Goal: Information Seeking & Learning: Learn about a topic

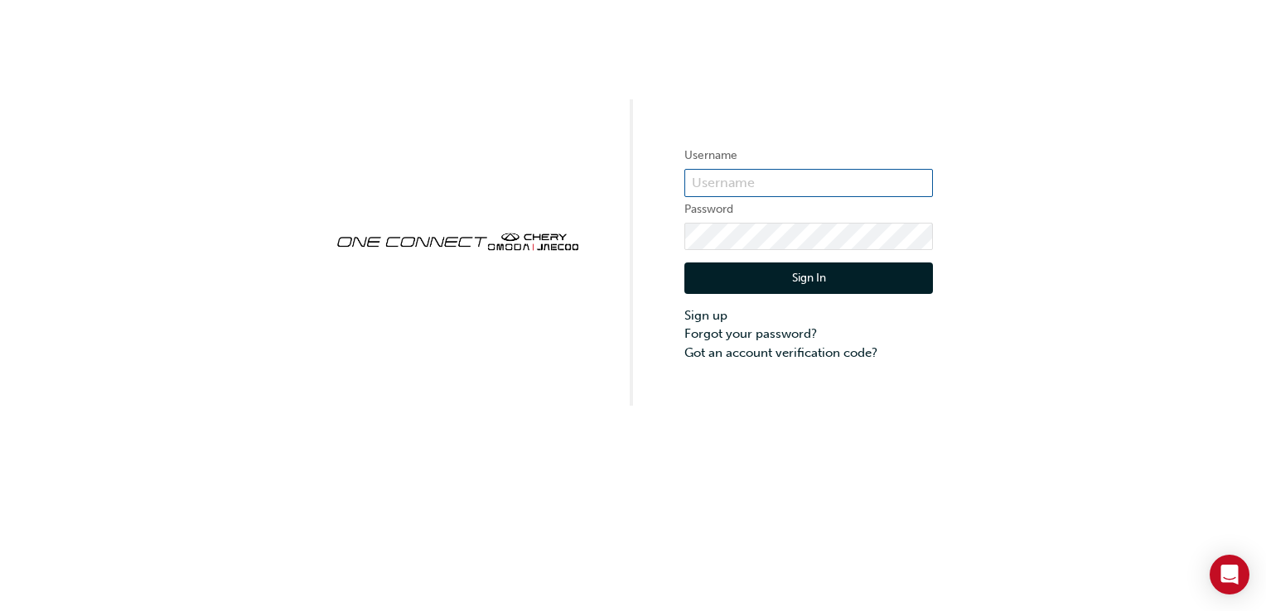
type input "ojau304"
click at [722, 275] on button "Sign In" at bounding box center [808, 278] width 249 height 31
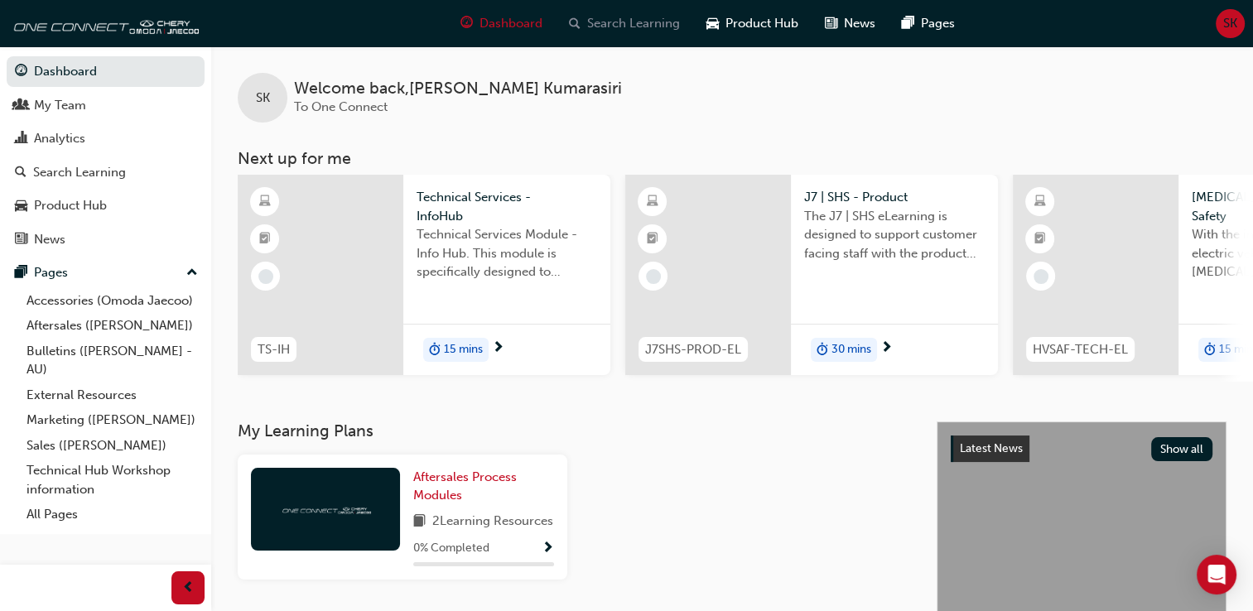
click at [620, 17] on span "Search Learning" at bounding box center [633, 23] width 93 height 19
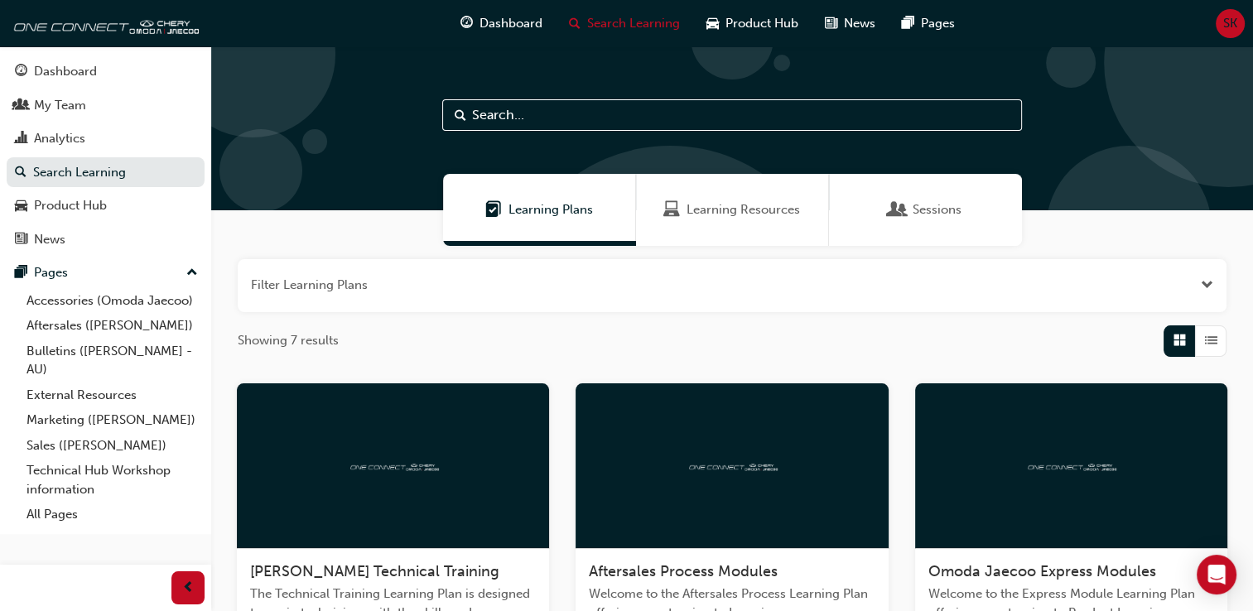
click at [543, 111] on input "text" at bounding box center [732, 114] width 580 height 31
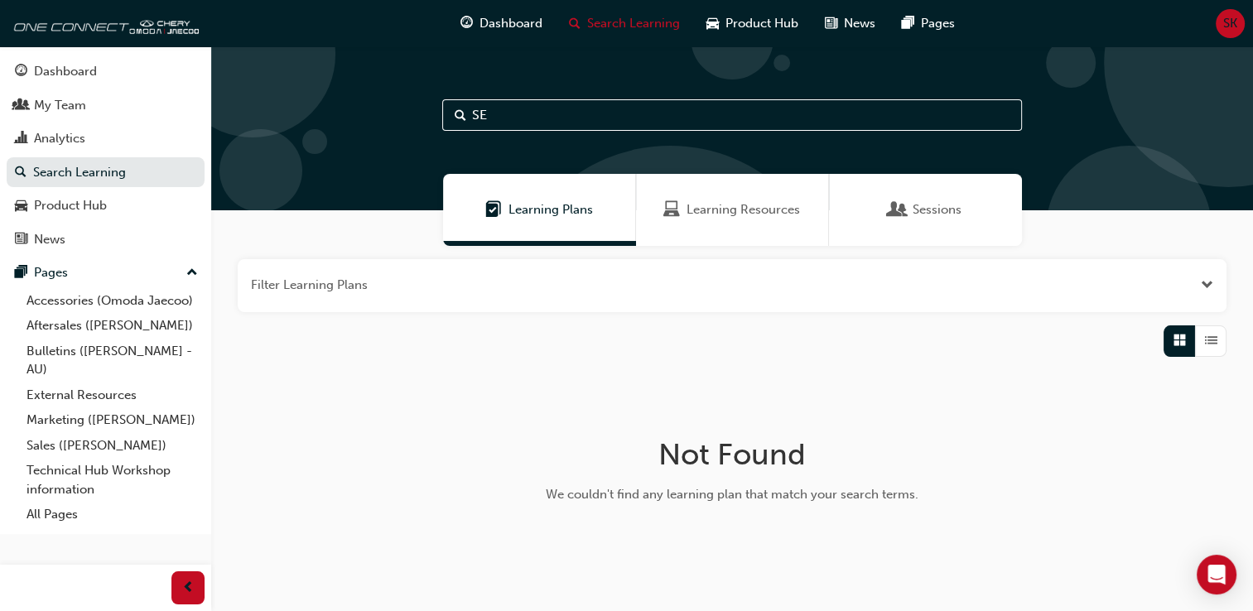
type input "S"
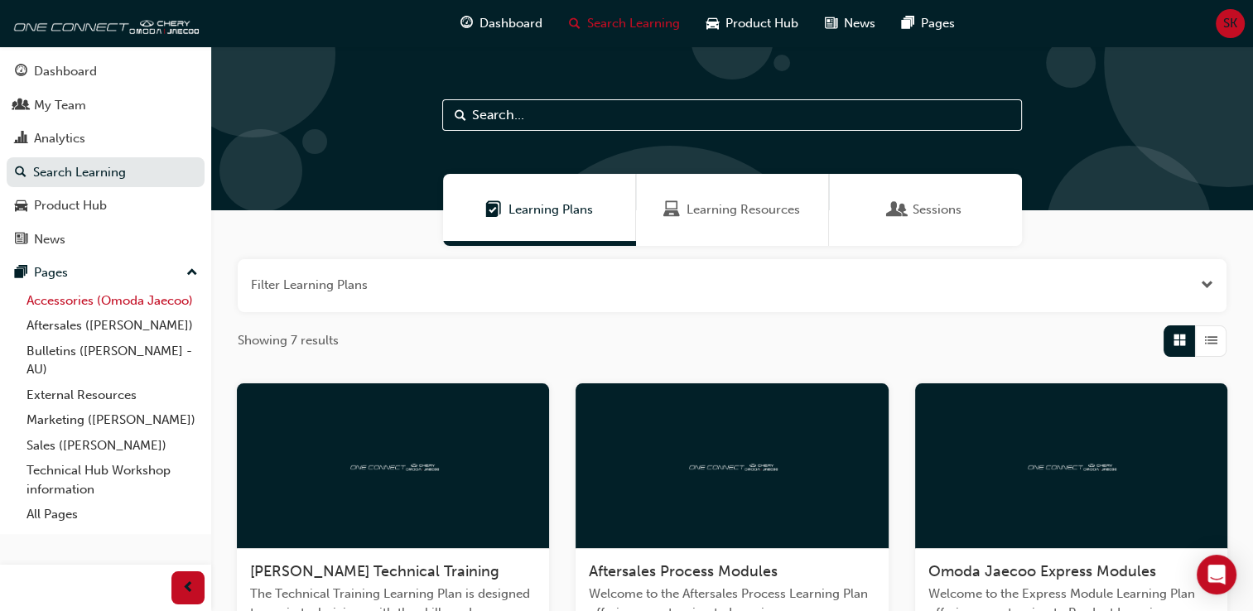
click at [60, 303] on link "Accessories (Omoda Jaecoo)" at bounding box center [112, 301] width 185 height 26
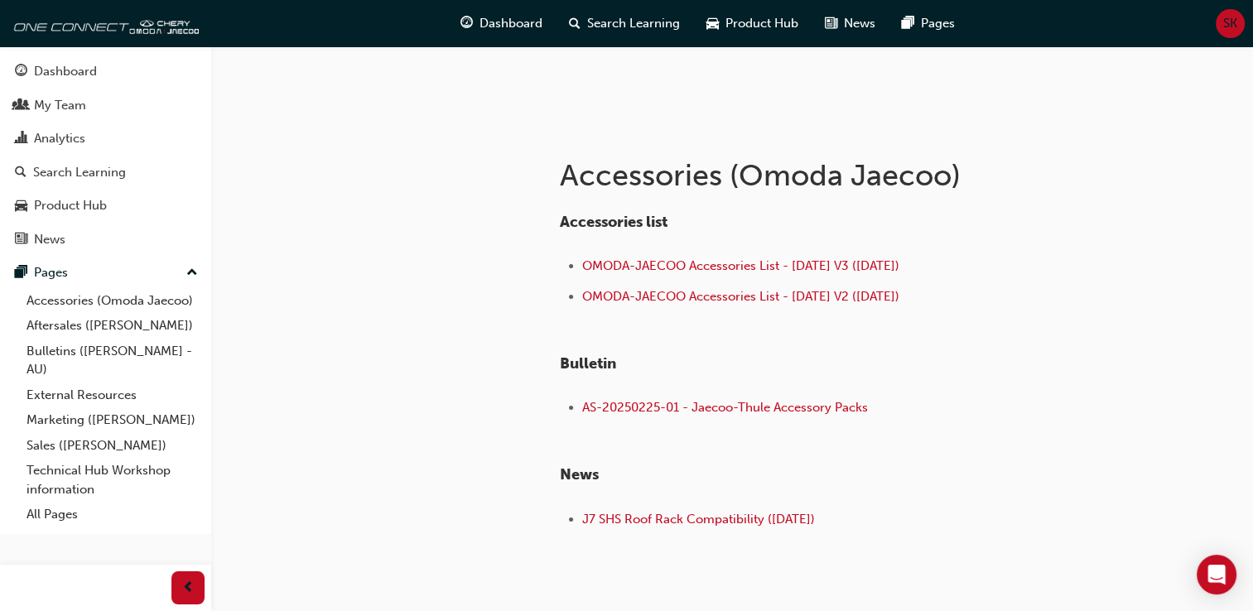
scroll to position [252, 0]
click at [146, 325] on link "Aftersales ([PERSON_NAME])" at bounding box center [112, 326] width 185 height 26
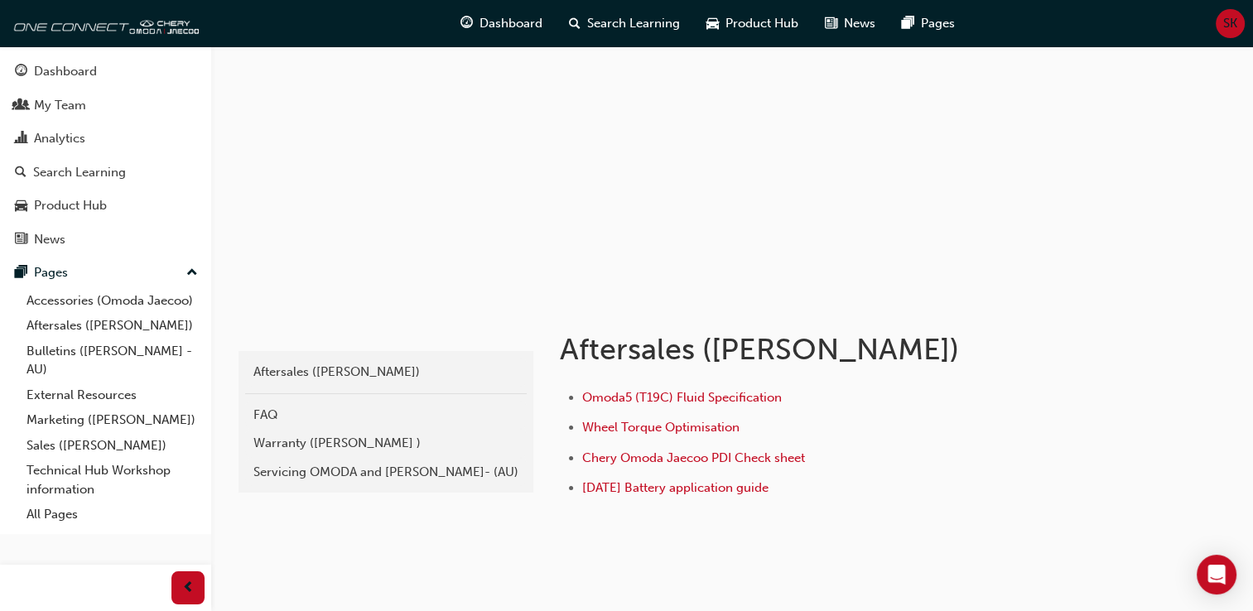
scroll to position [83, 0]
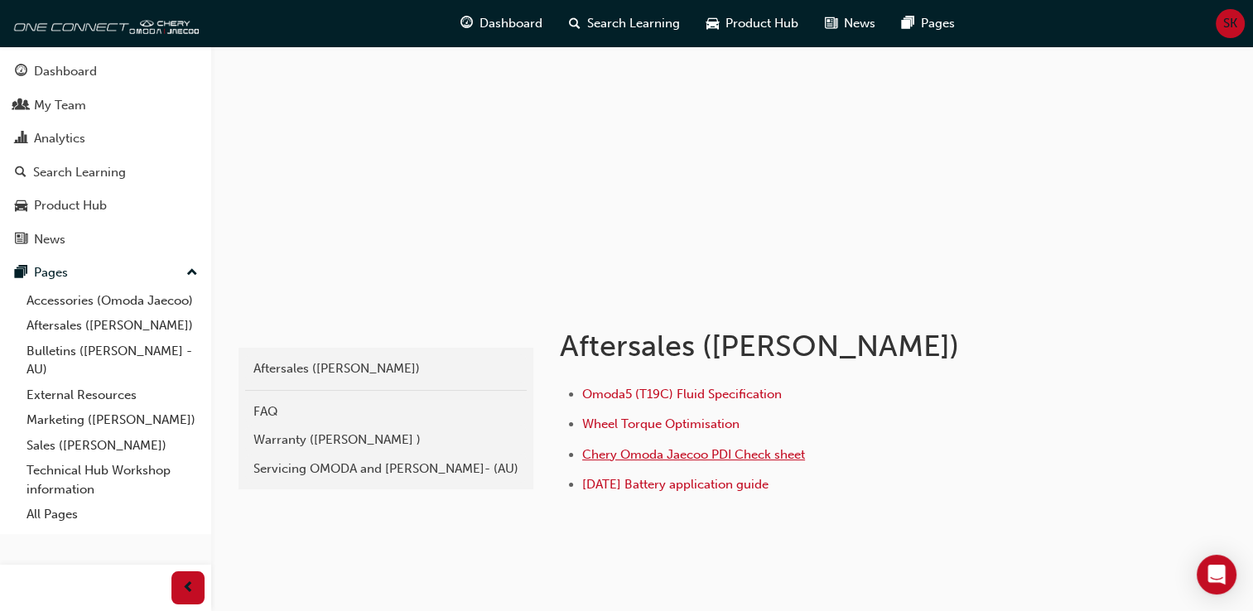
click at [671, 451] on span "Chery Omoda Jaecoo PDI Check sheet" at bounding box center [693, 454] width 223 height 15
click at [63, 516] on link "All Pages" at bounding box center [112, 515] width 185 height 26
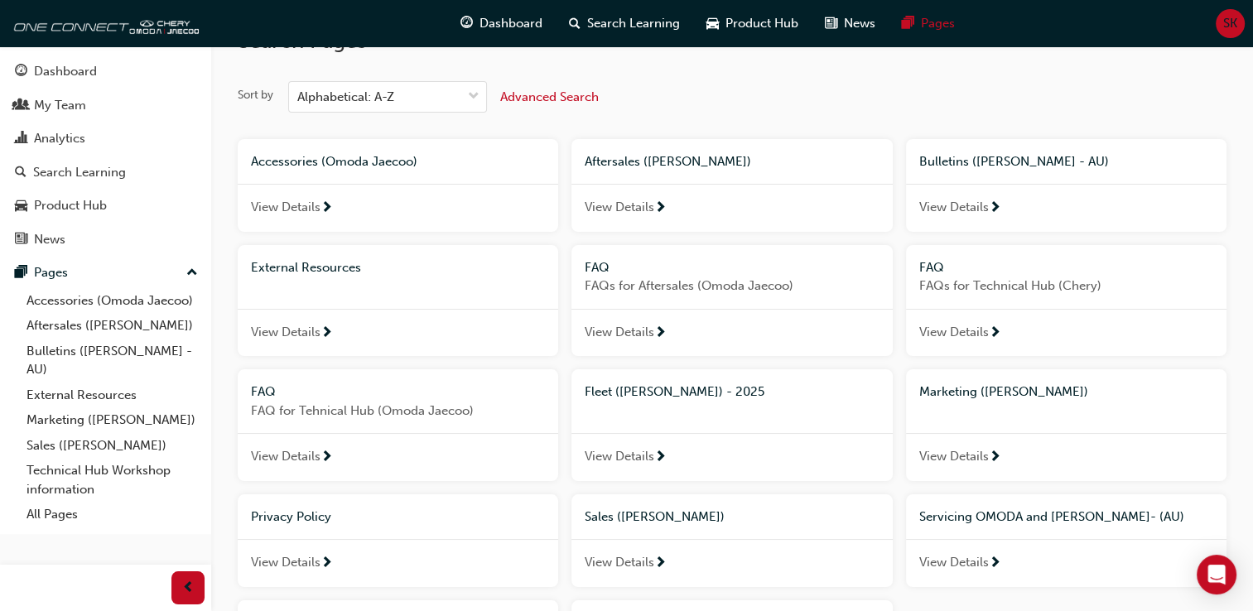
scroll to position [234, 0]
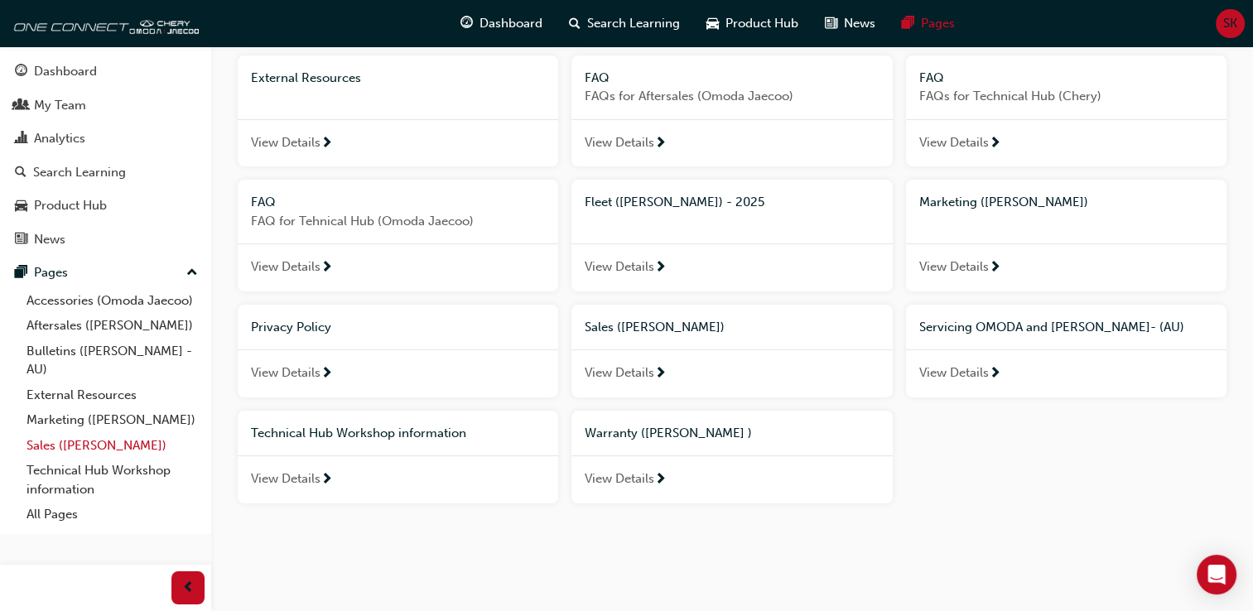
click at [86, 446] on link "Sales ([PERSON_NAME])" at bounding box center [112, 446] width 185 height 26
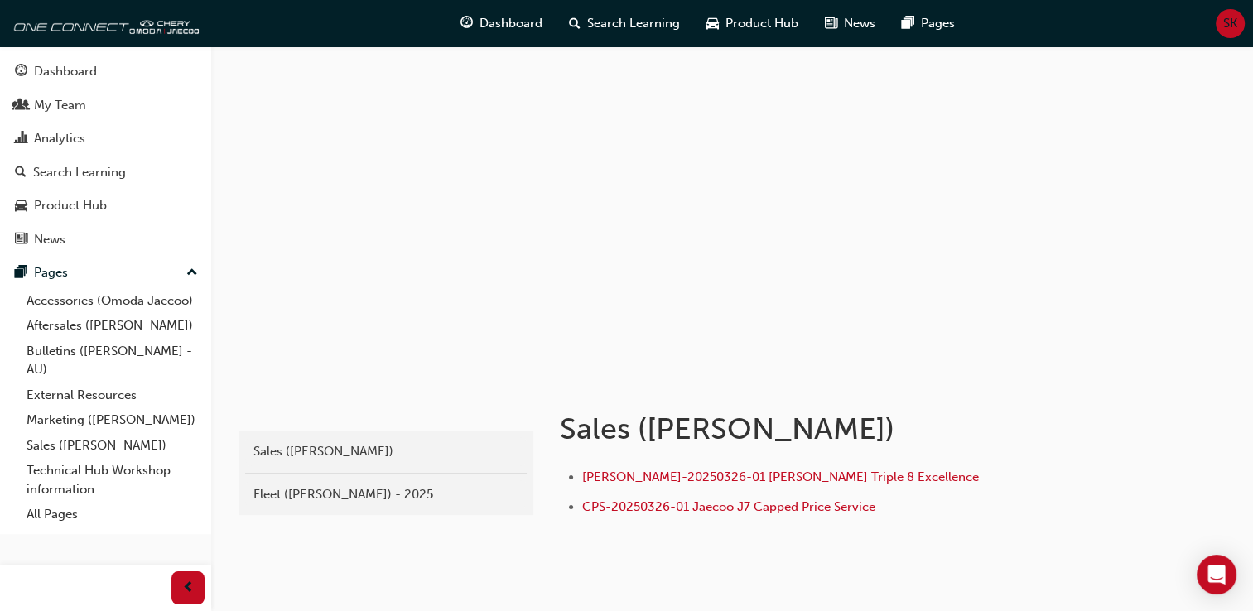
scroll to position [69, 0]
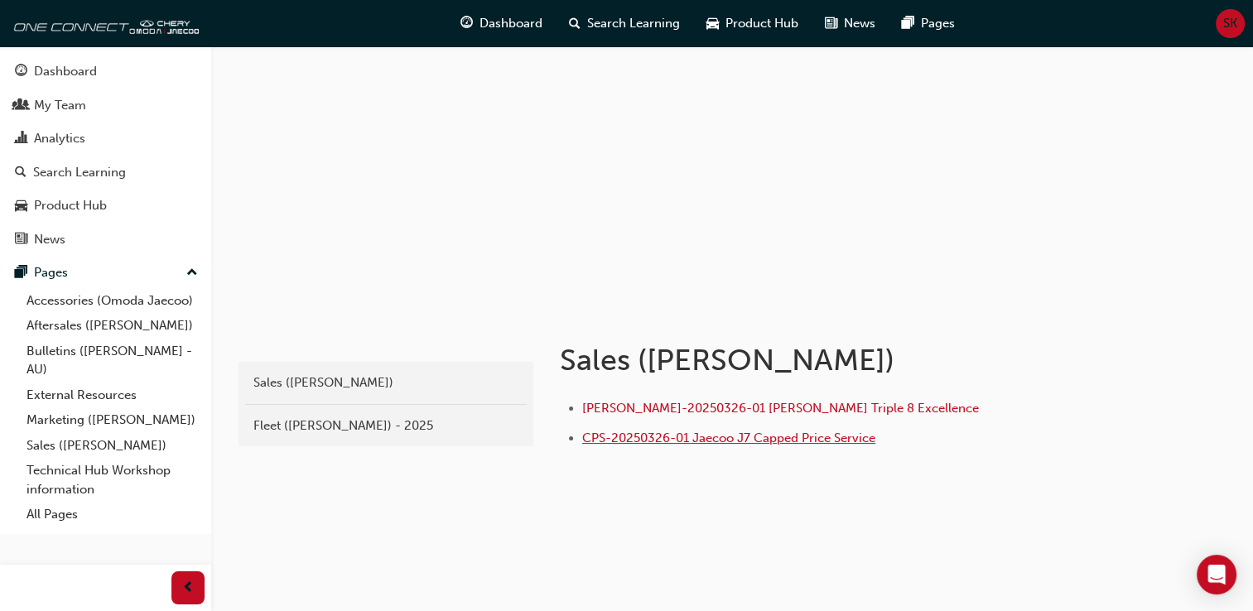
click at [744, 435] on span "CPS-20250326-01 Jaecoo J7 Capped Price Service" at bounding box center [728, 438] width 293 height 15
click at [827, 404] on span "JAS-20250326-01 [PERSON_NAME] Triple 8 Excellence" at bounding box center [741, 408] width 318 height 15
click at [750, 439] on span "CPS-20250326-01 Jaecoo J7 Capped Price Service" at bounding box center [728, 438] width 293 height 15
